Goal: Find specific page/section: Find specific page/section

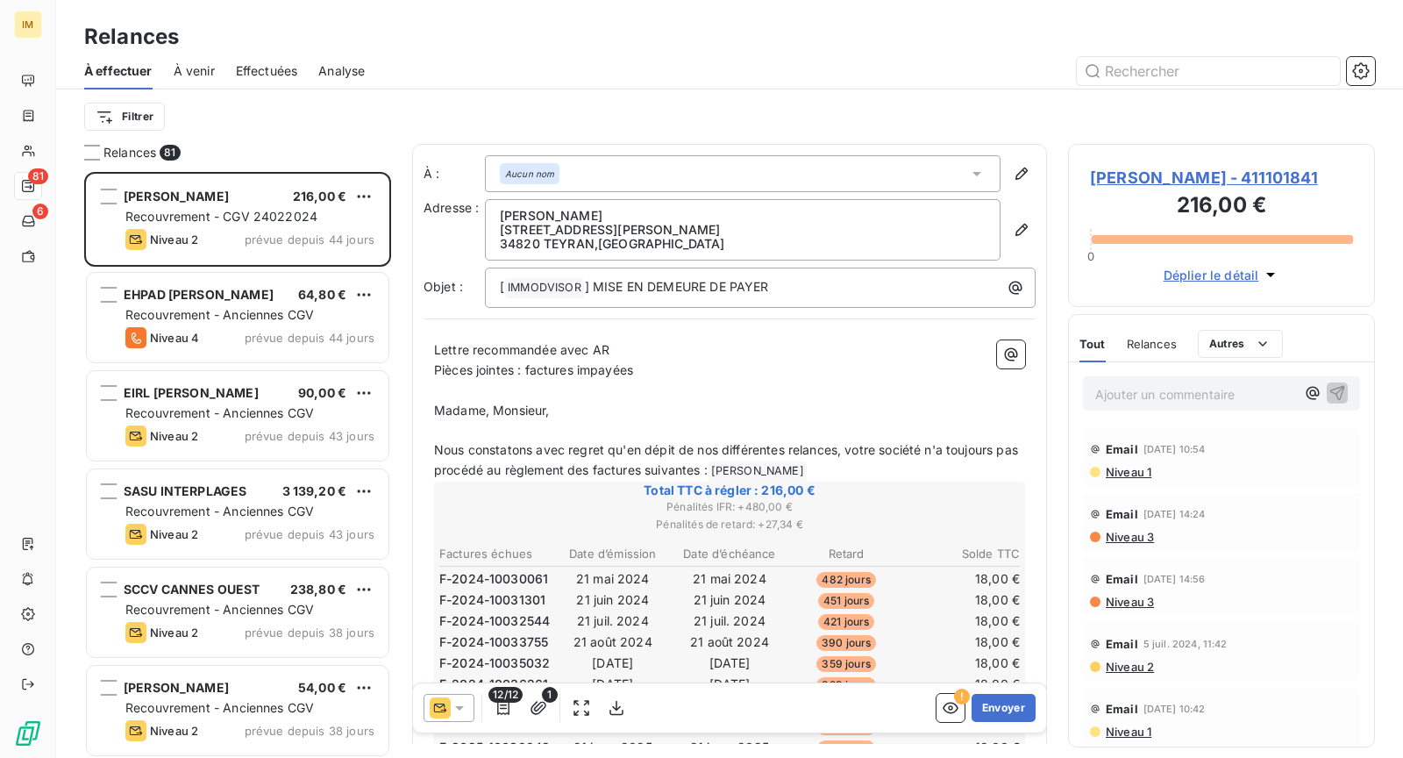
scroll to position [572, 292]
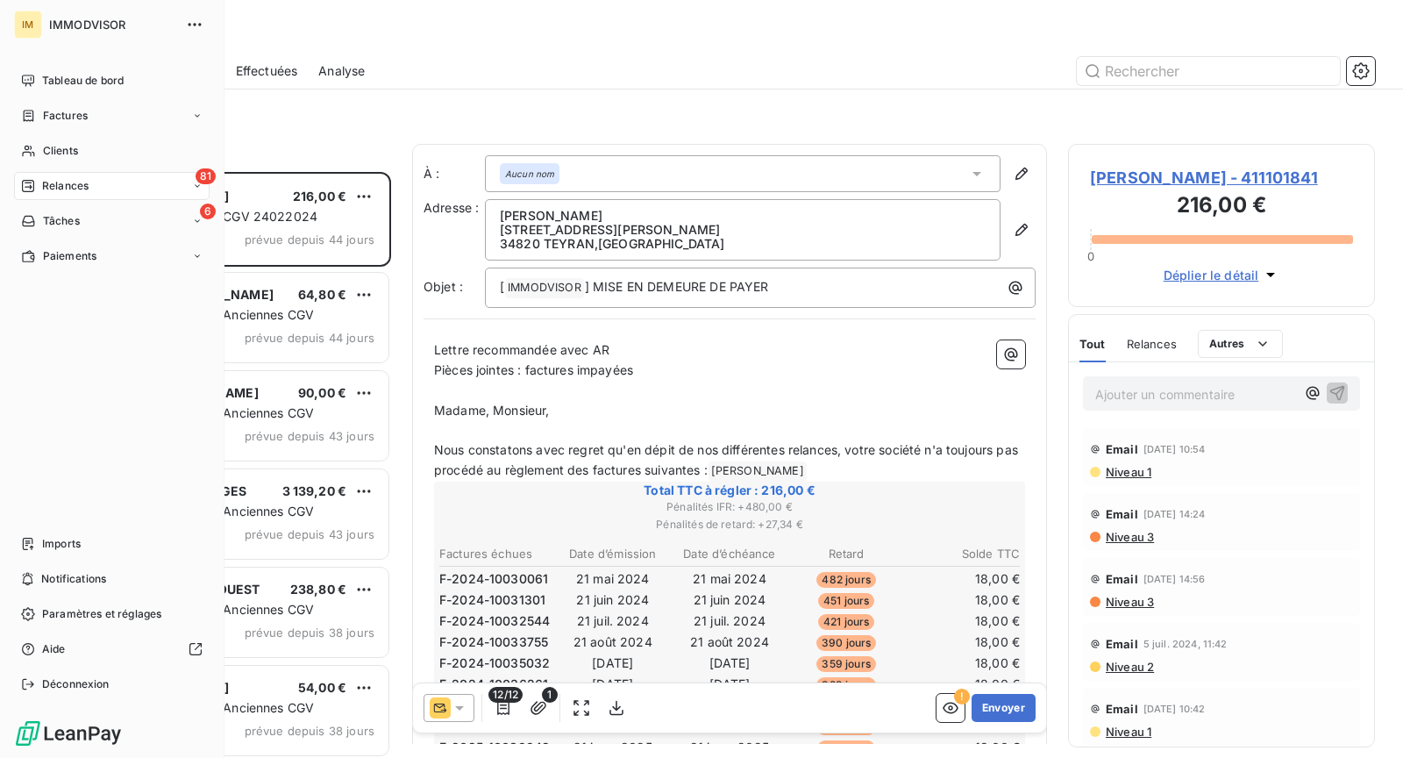
click at [25, 135] on nav "Tableau de bord Factures Clients 81 Relances 6 Tâches Paiements" at bounding box center [112, 168] width 196 height 203
click at [99, 143] on div "Clients" at bounding box center [112, 151] width 196 height 28
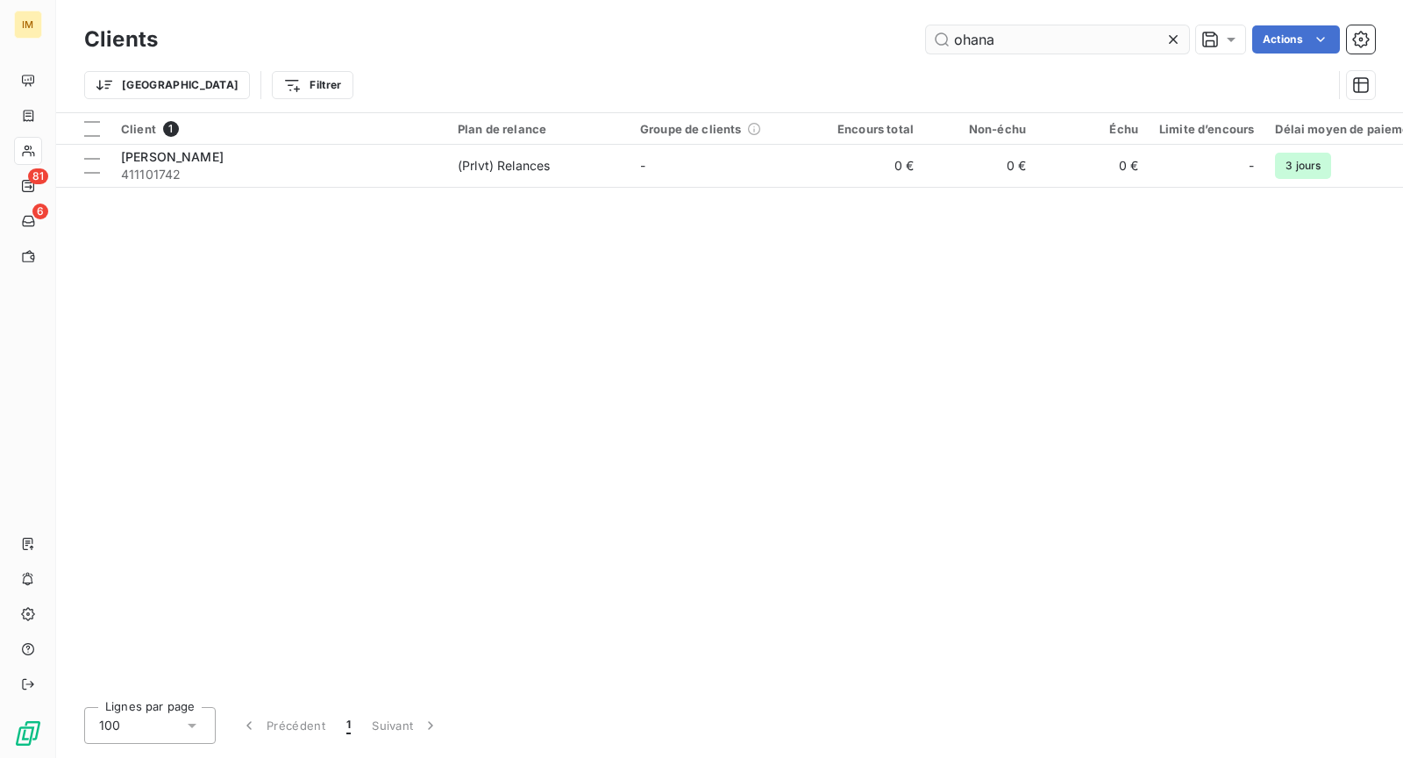
click at [1033, 28] on input "ohana" at bounding box center [1057, 39] width 263 height 28
click at [1034, 28] on input "ohana" at bounding box center [1057, 39] width 263 height 28
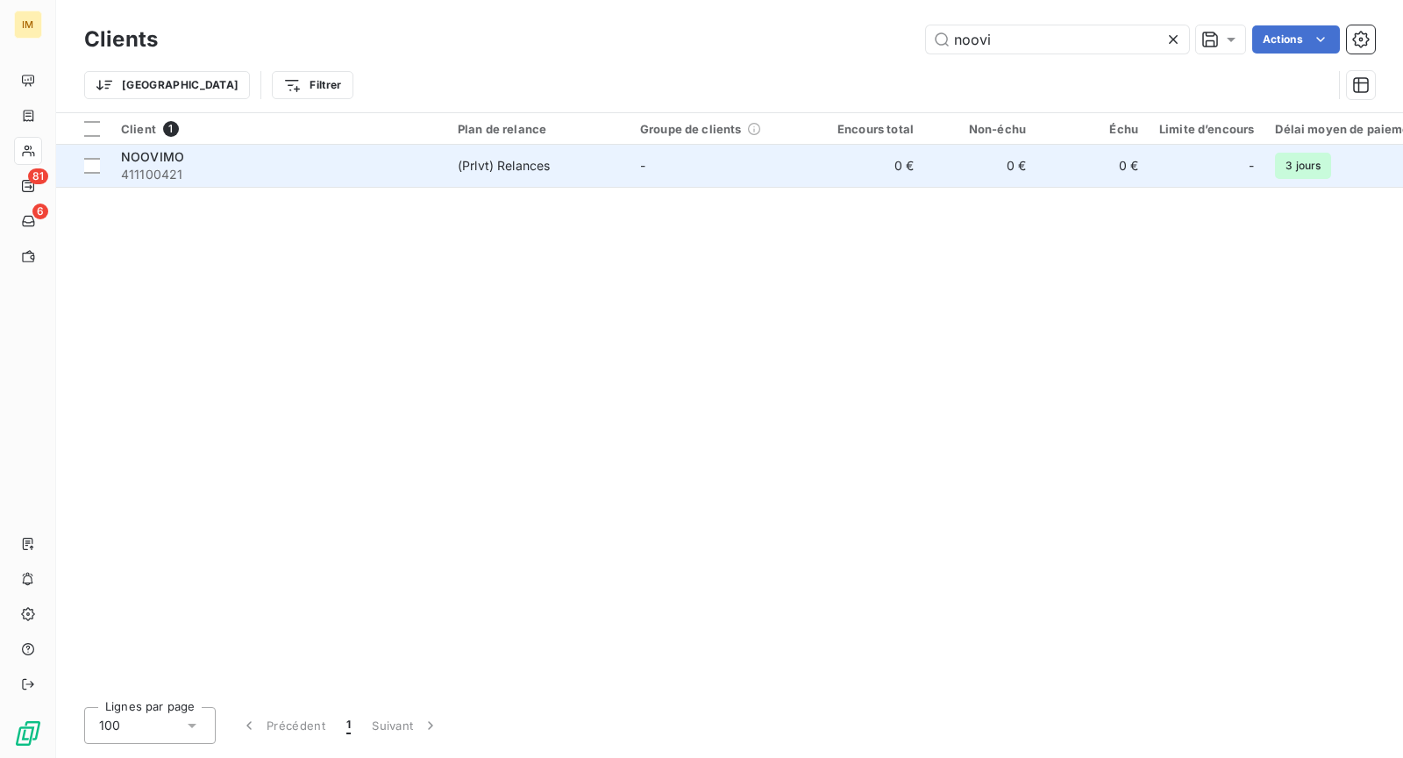
type input "noovi"
click at [422, 174] on span "411100421" at bounding box center [279, 175] width 316 height 18
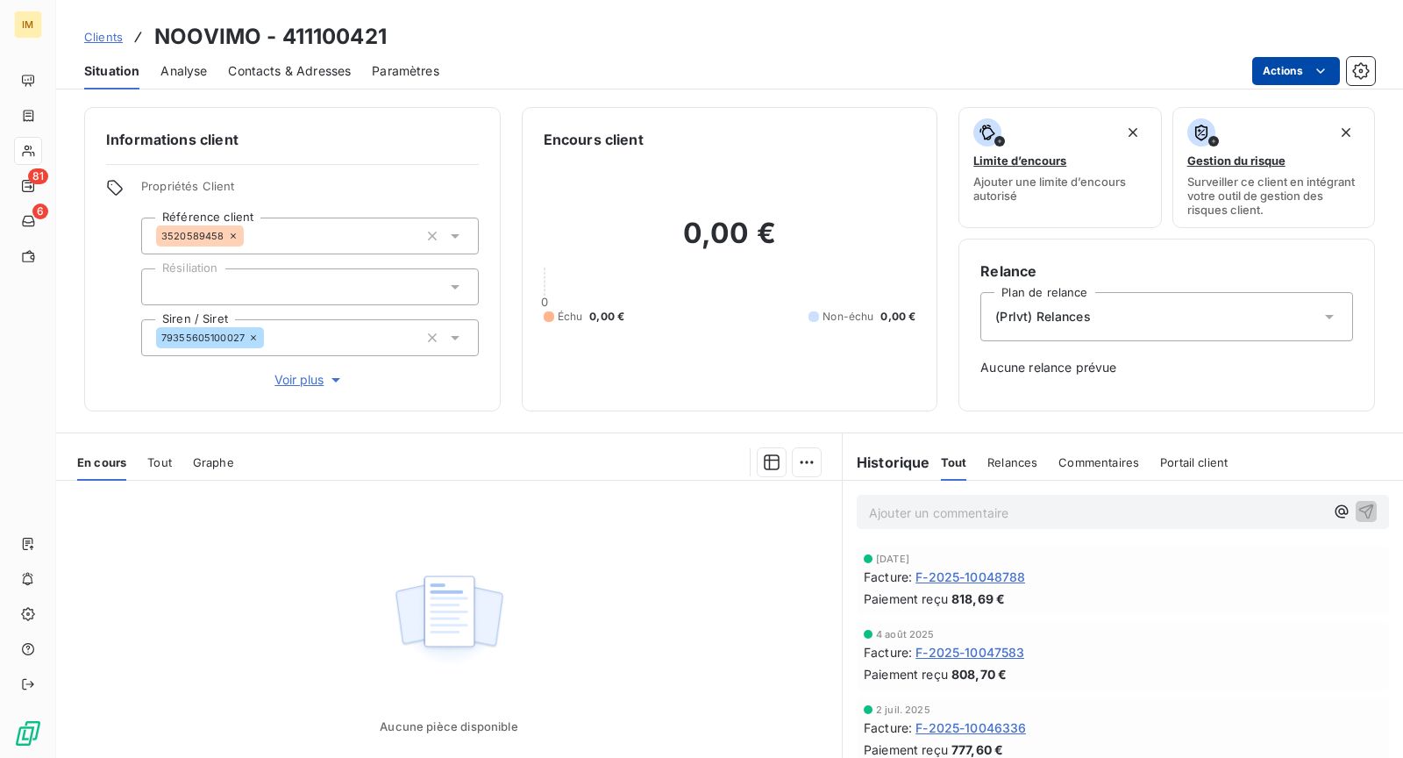
click at [1291, 68] on html "IM 81 6 Clients NOOVIMO - 411100421 Situation Analyse Contacts & Adresses Param…" at bounding box center [701, 379] width 1403 height 758
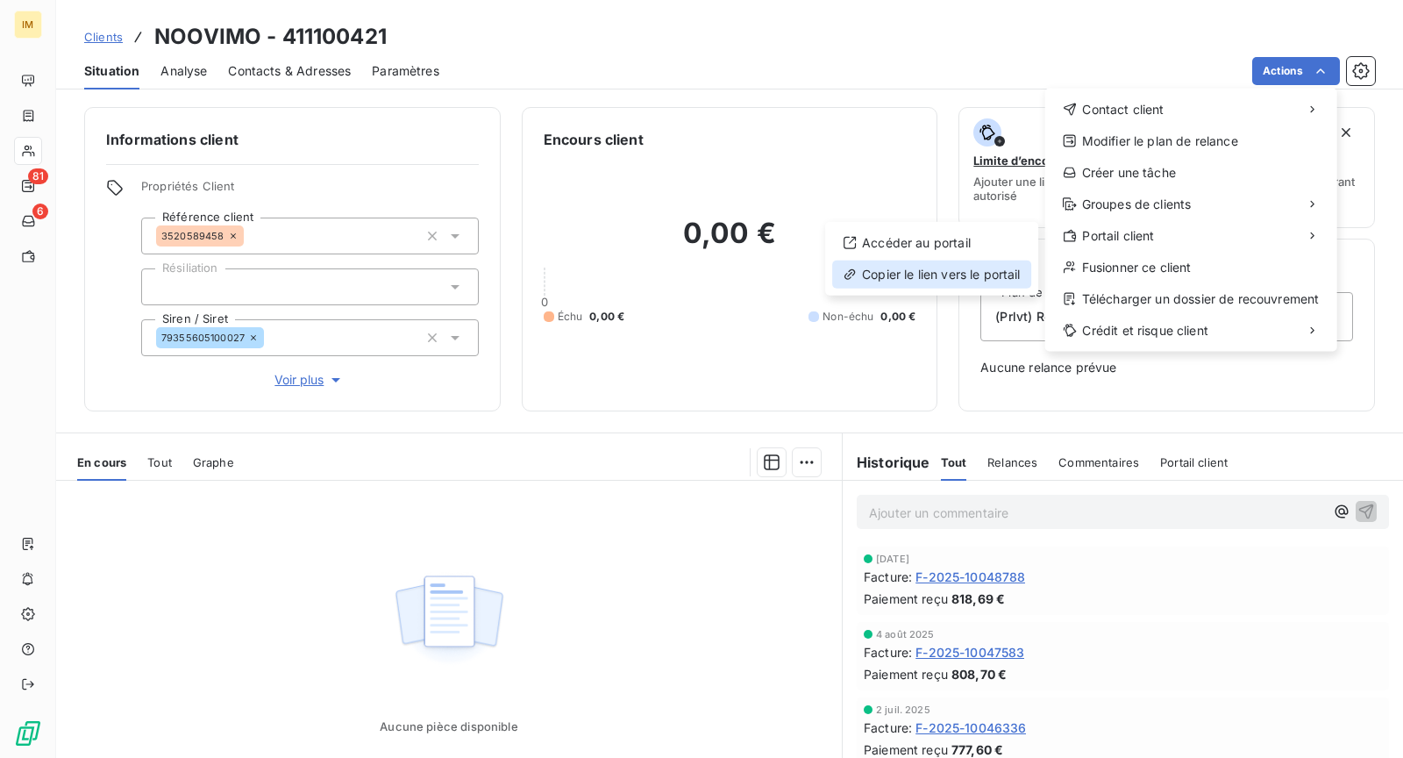
click at [974, 275] on div "Copier le lien vers le portail" at bounding box center [931, 274] width 199 height 28
